Goal: Task Accomplishment & Management: Use online tool/utility

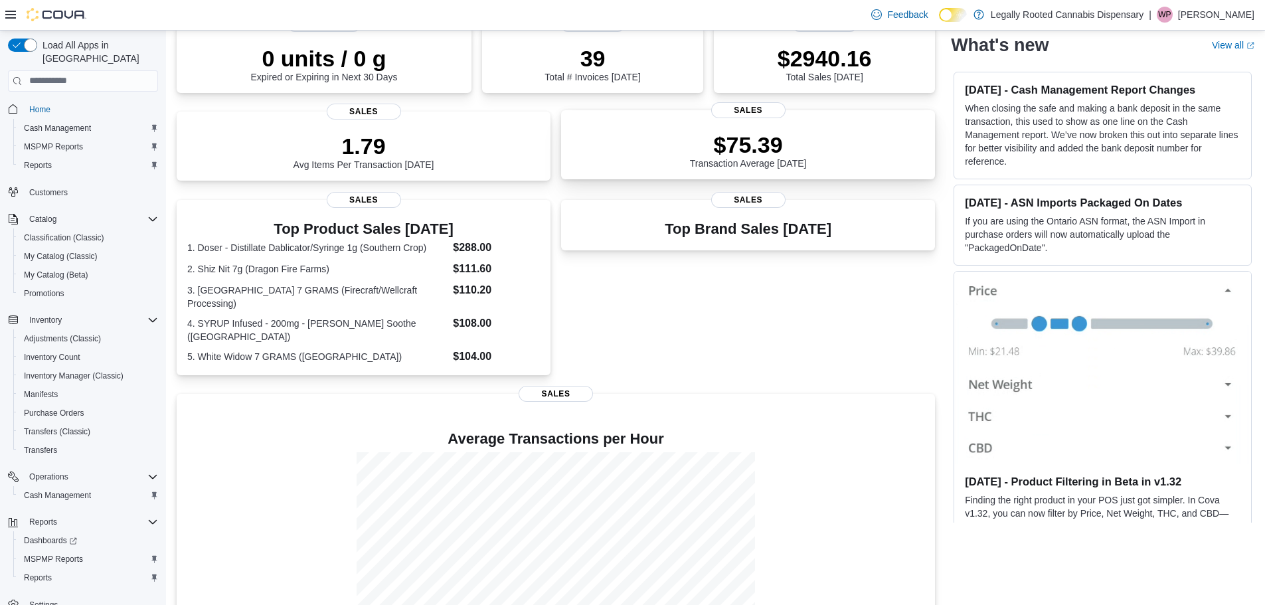
scroll to position [185, 0]
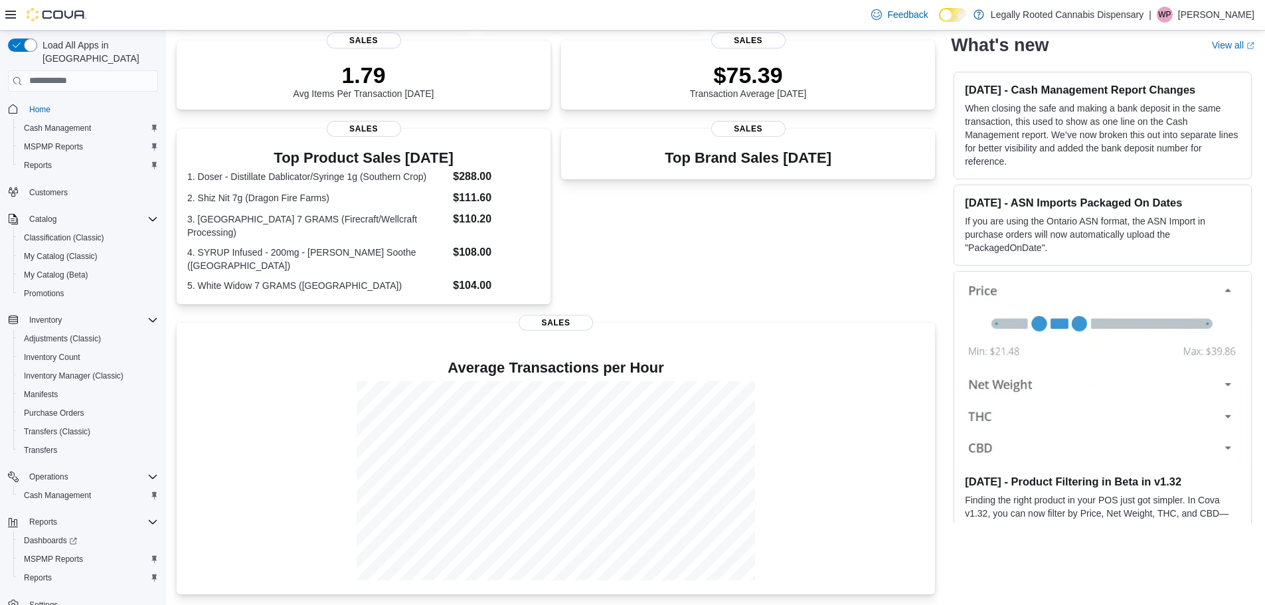
click at [882, 272] on div "Top Brand Sales [DATE] Sales" at bounding box center [748, 218] width 374 height 179
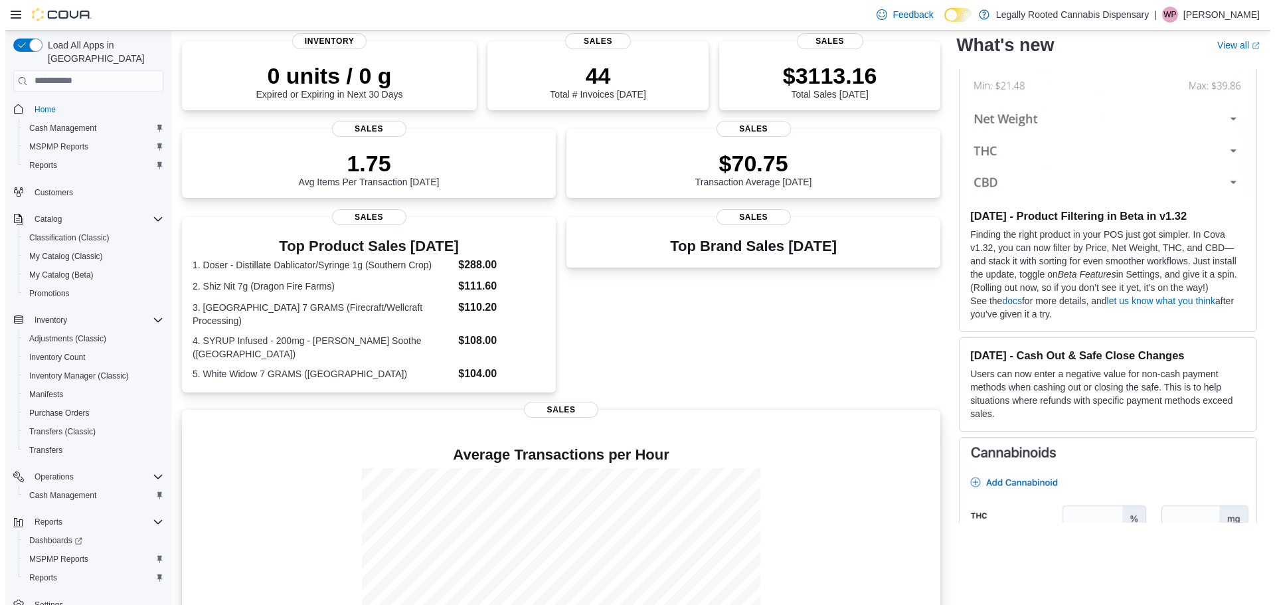
scroll to position [0, 0]
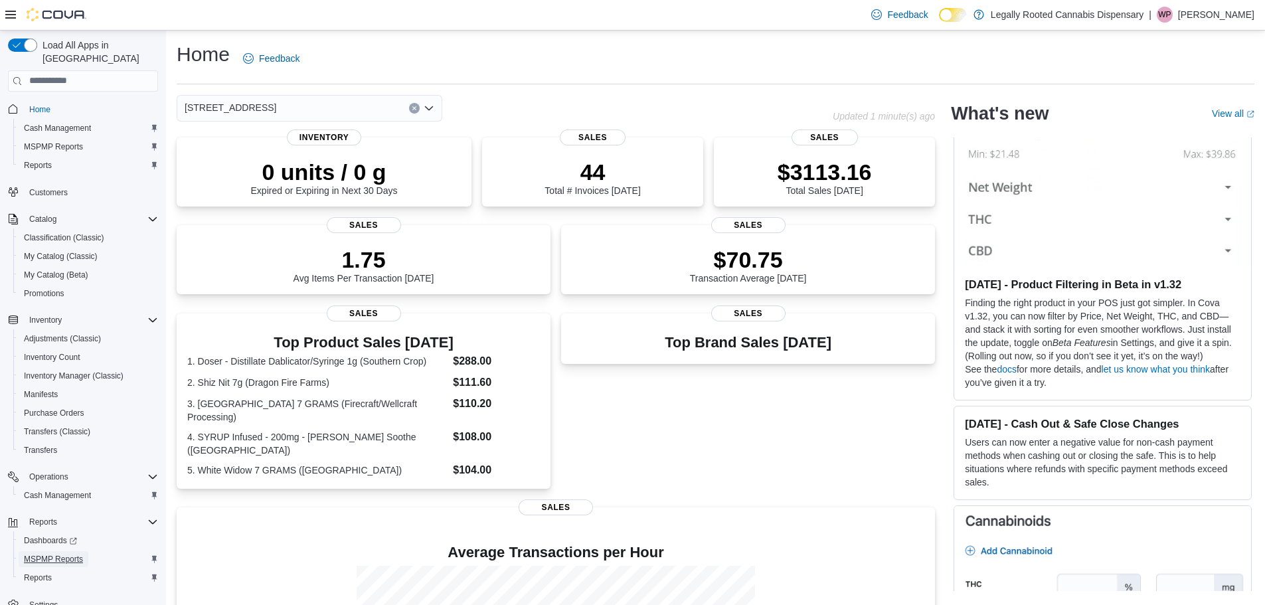
click at [62, 554] on span "MSPMP Reports" at bounding box center [53, 559] width 59 height 11
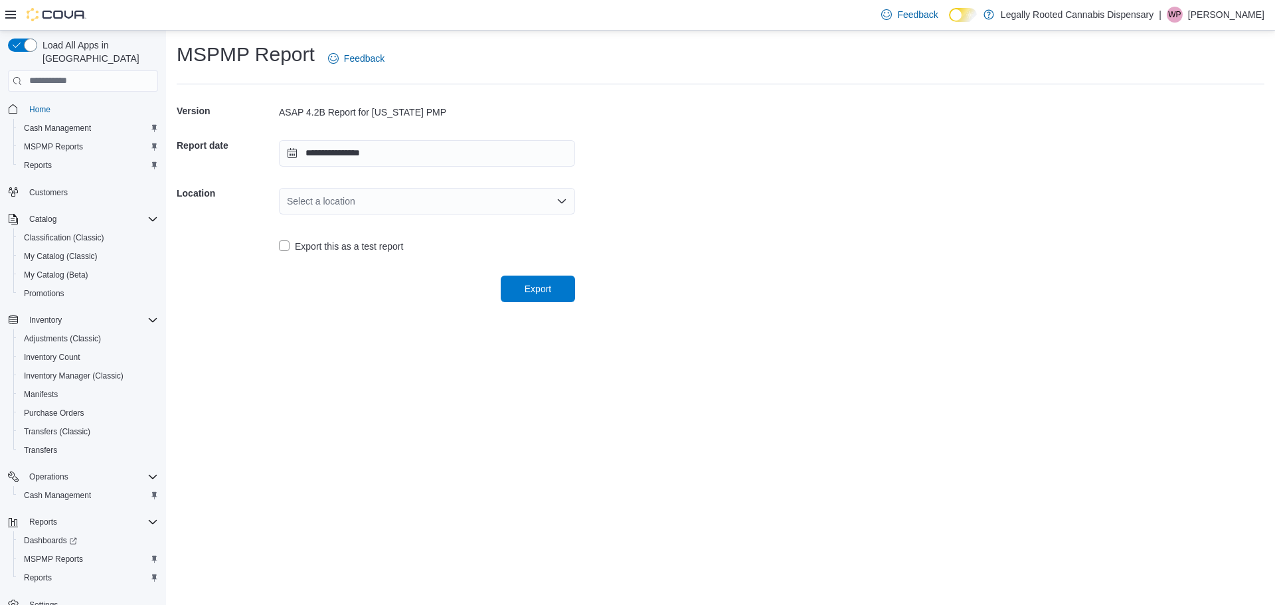
click at [430, 201] on div "Select a location" at bounding box center [427, 201] width 296 height 27
click at [380, 246] on span "[STREET_ADDRESS]" at bounding box center [435, 242] width 264 height 13
click at [557, 287] on span "Export" at bounding box center [538, 288] width 58 height 27
